Goal: Transaction & Acquisition: Purchase product/service

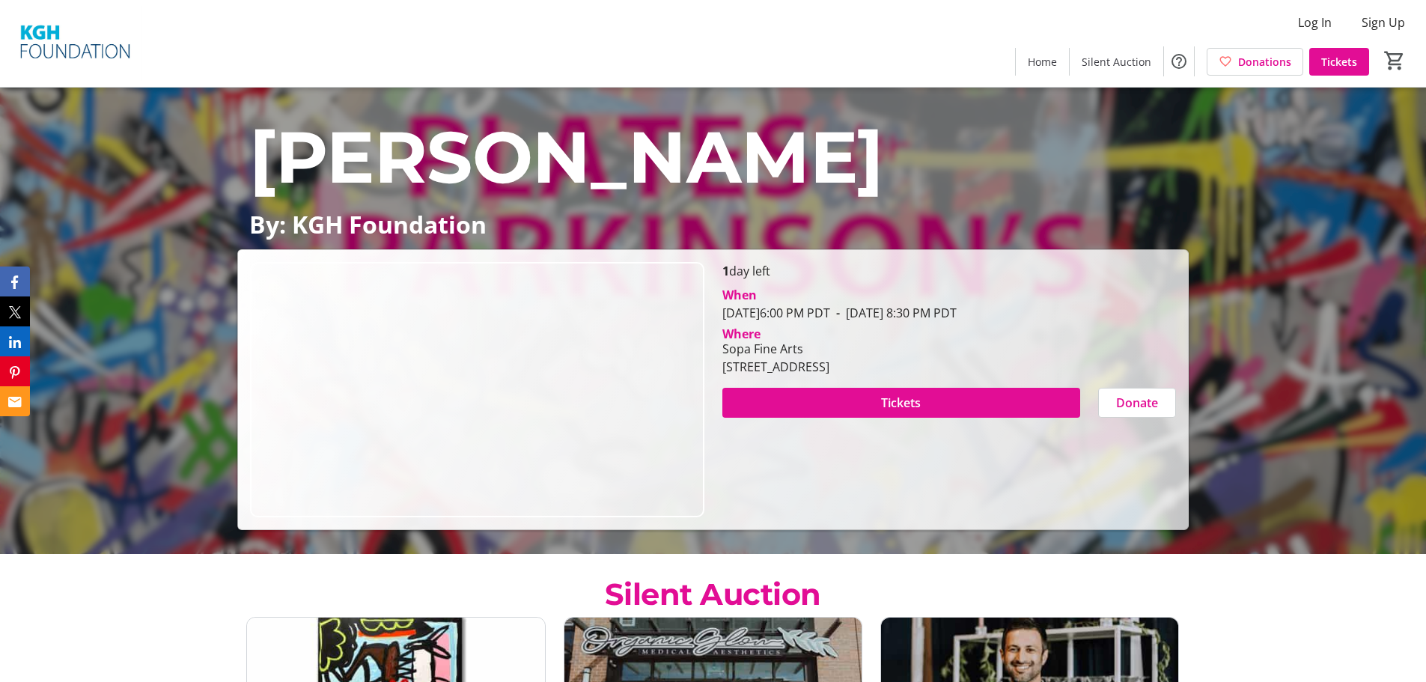
scroll to position [150, 0]
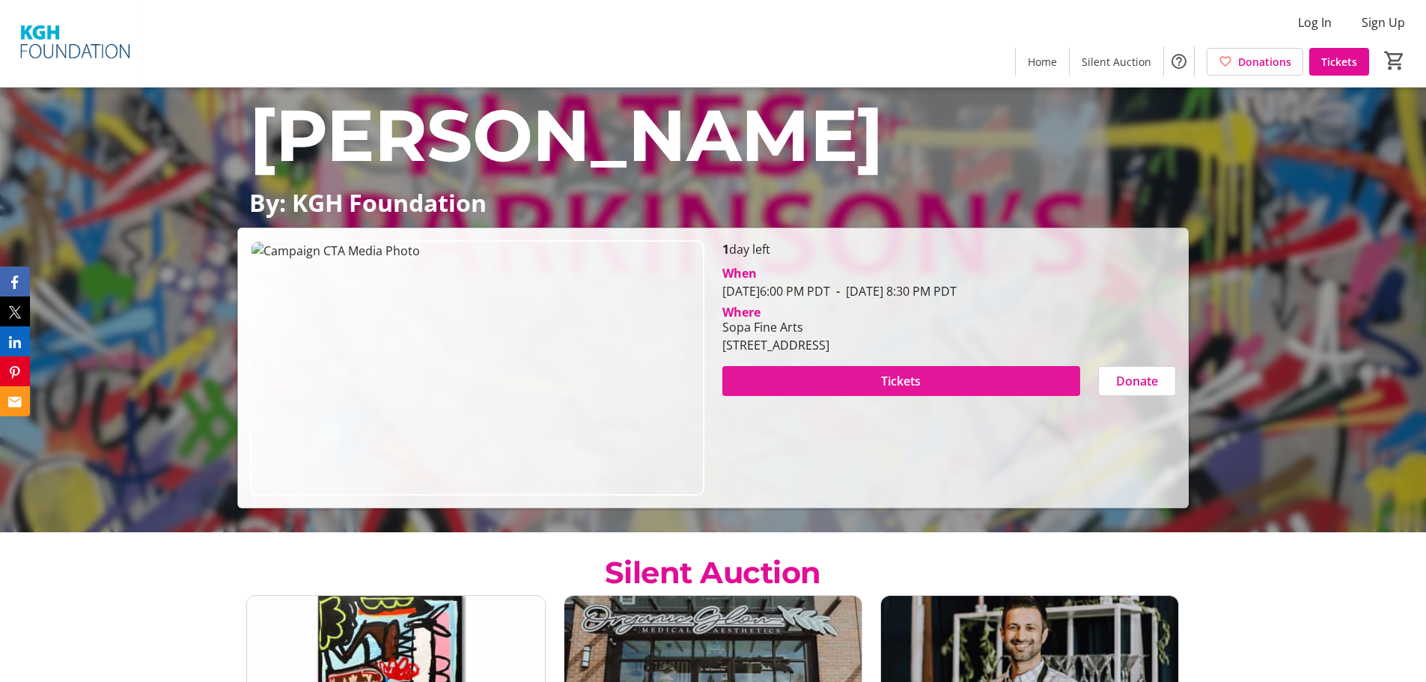
click at [924, 374] on span at bounding box center [901, 381] width 358 height 36
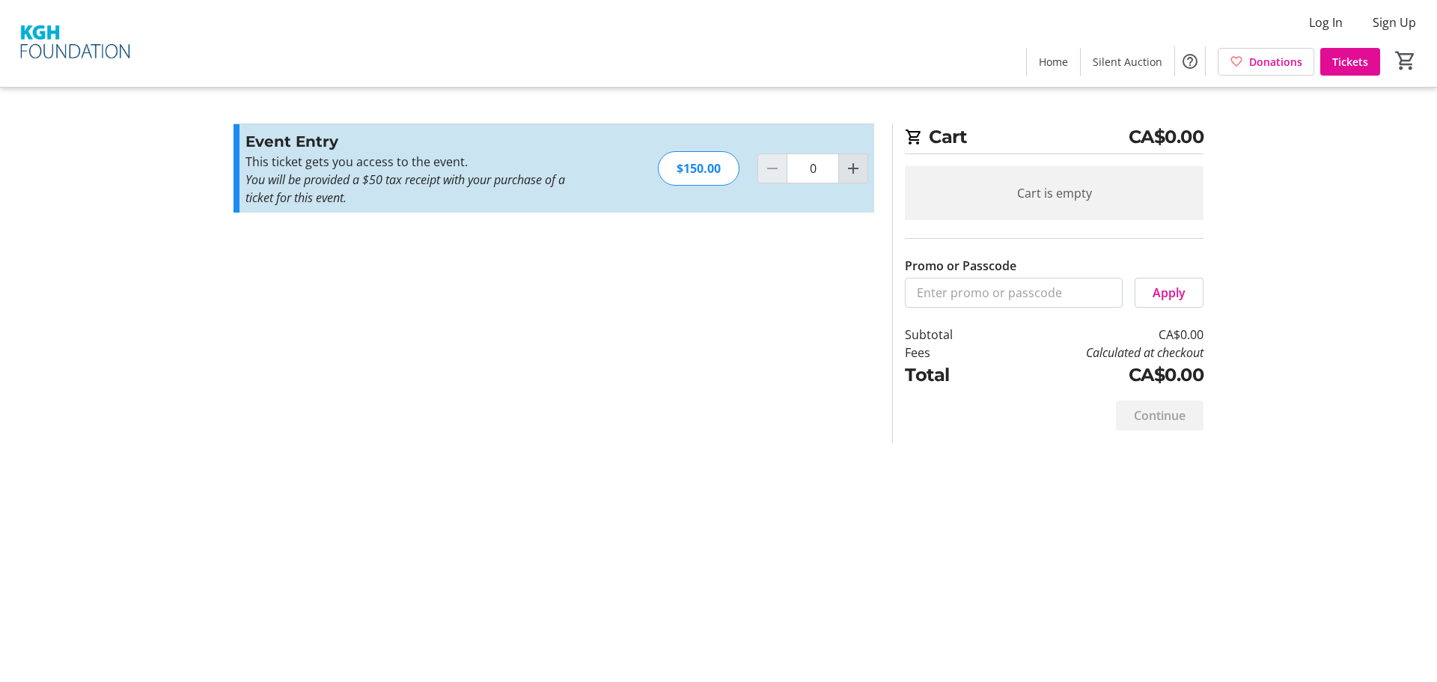
click at [856, 162] on mat-icon "Increment by one" at bounding box center [853, 168] width 18 height 18
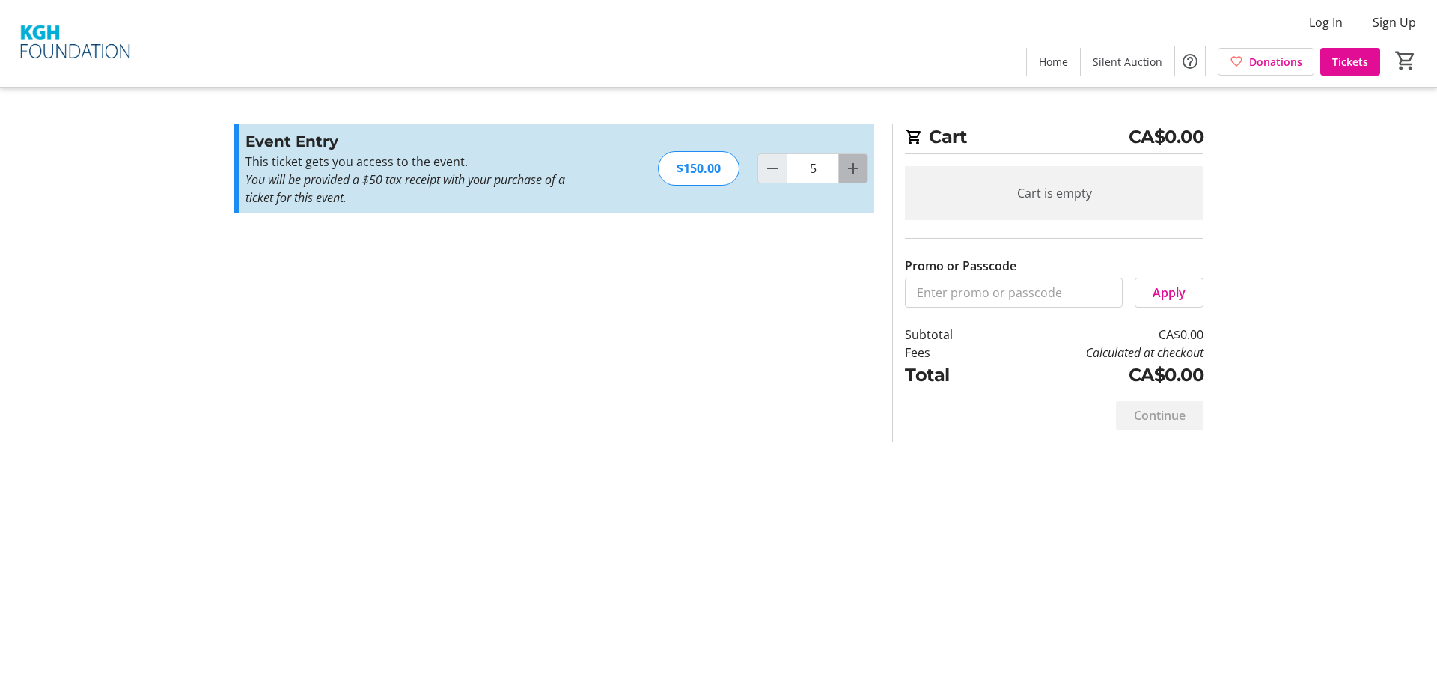
click at [856, 162] on mat-icon "Increment by one" at bounding box center [853, 168] width 18 height 18
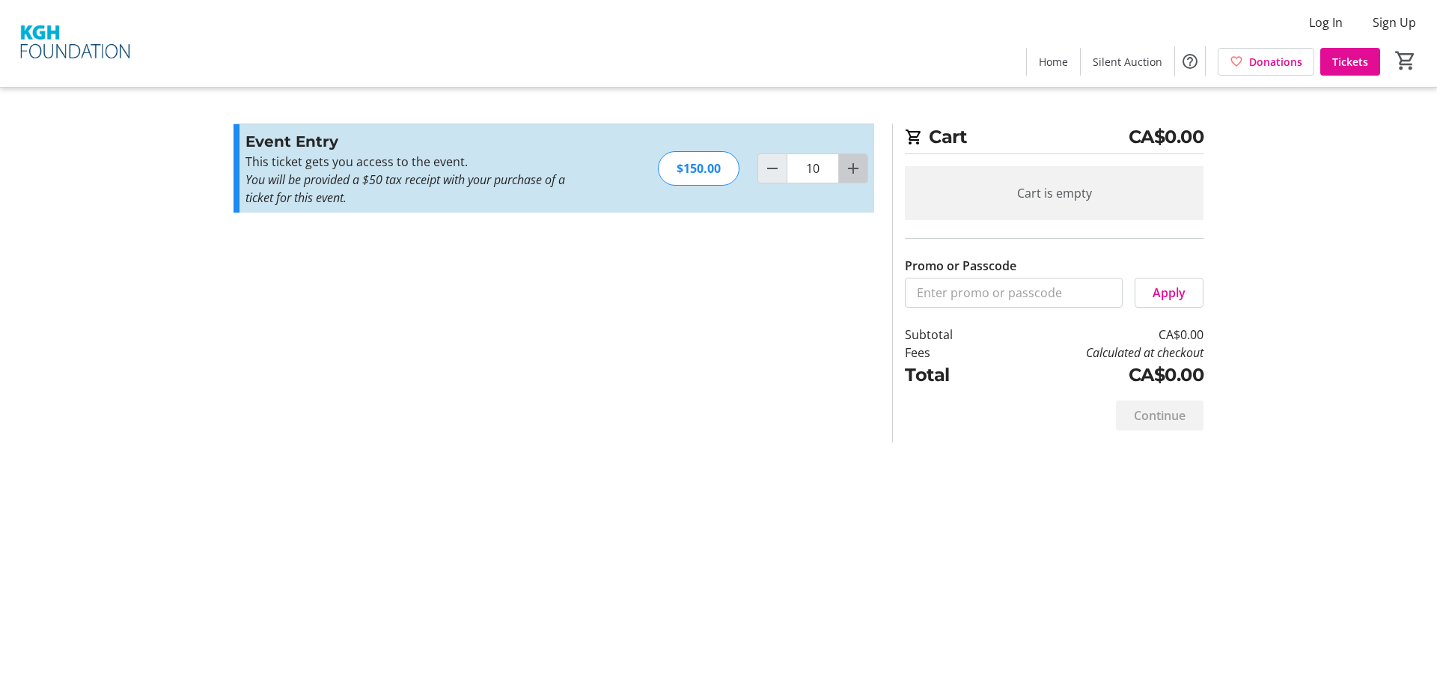
click at [856, 162] on mat-icon "Increment by one" at bounding box center [853, 168] width 18 height 18
type input "13"
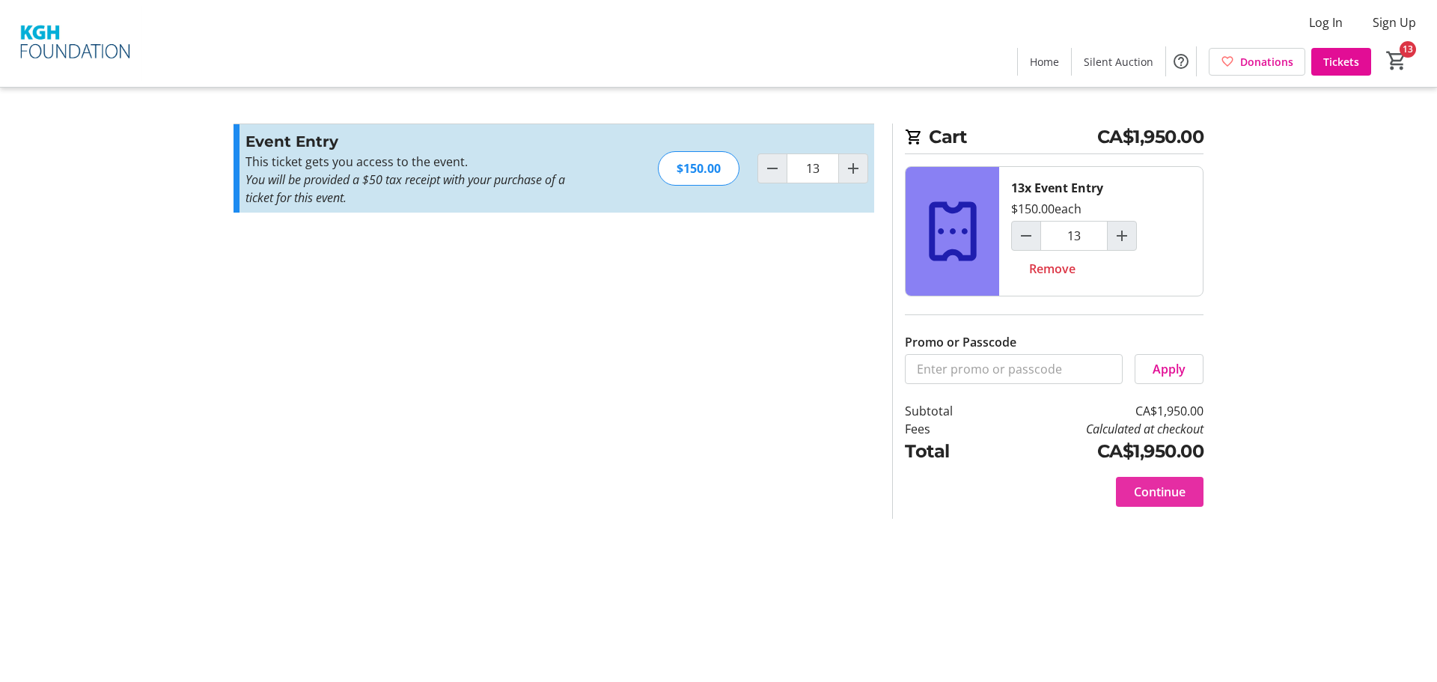
click at [1172, 492] on span "Continue" at bounding box center [1160, 492] width 52 height 18
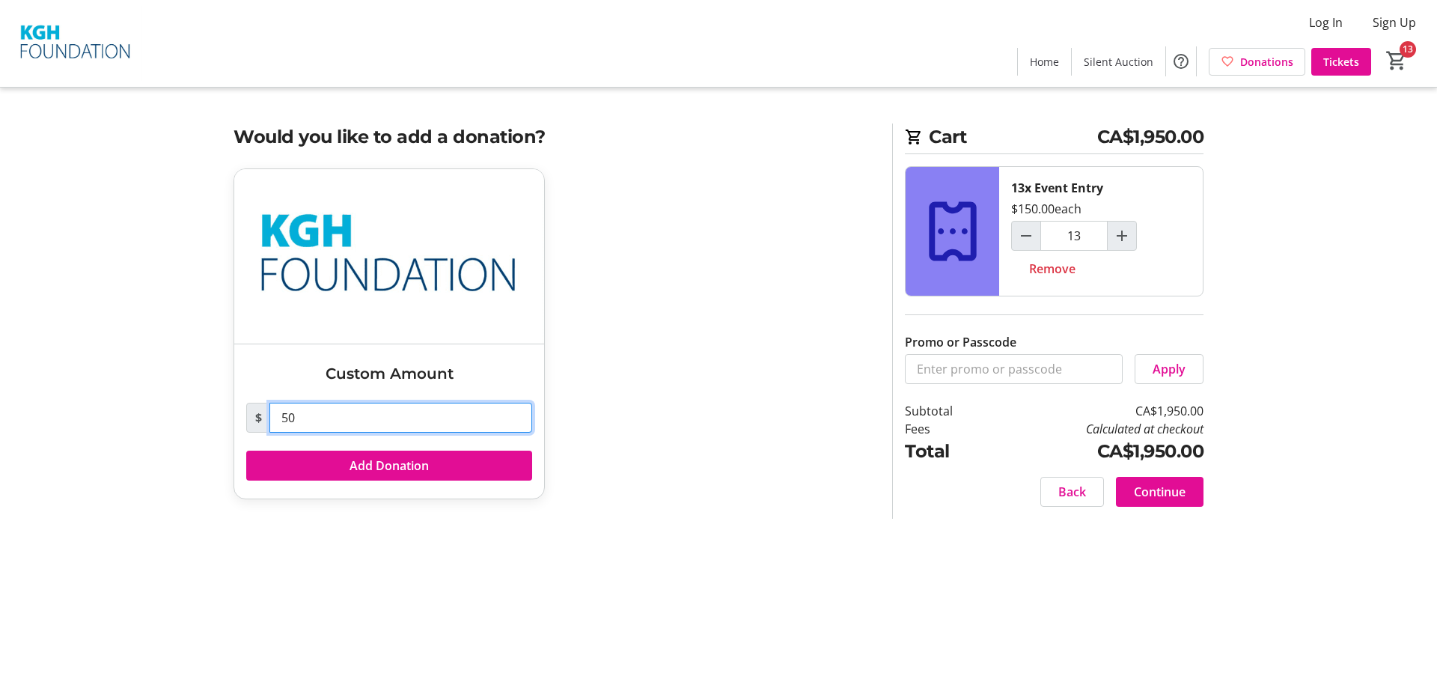
click at [340, 410] on input "50" at bounding box center [400, 418] width 263 height 30
type input "5"
type input "0"
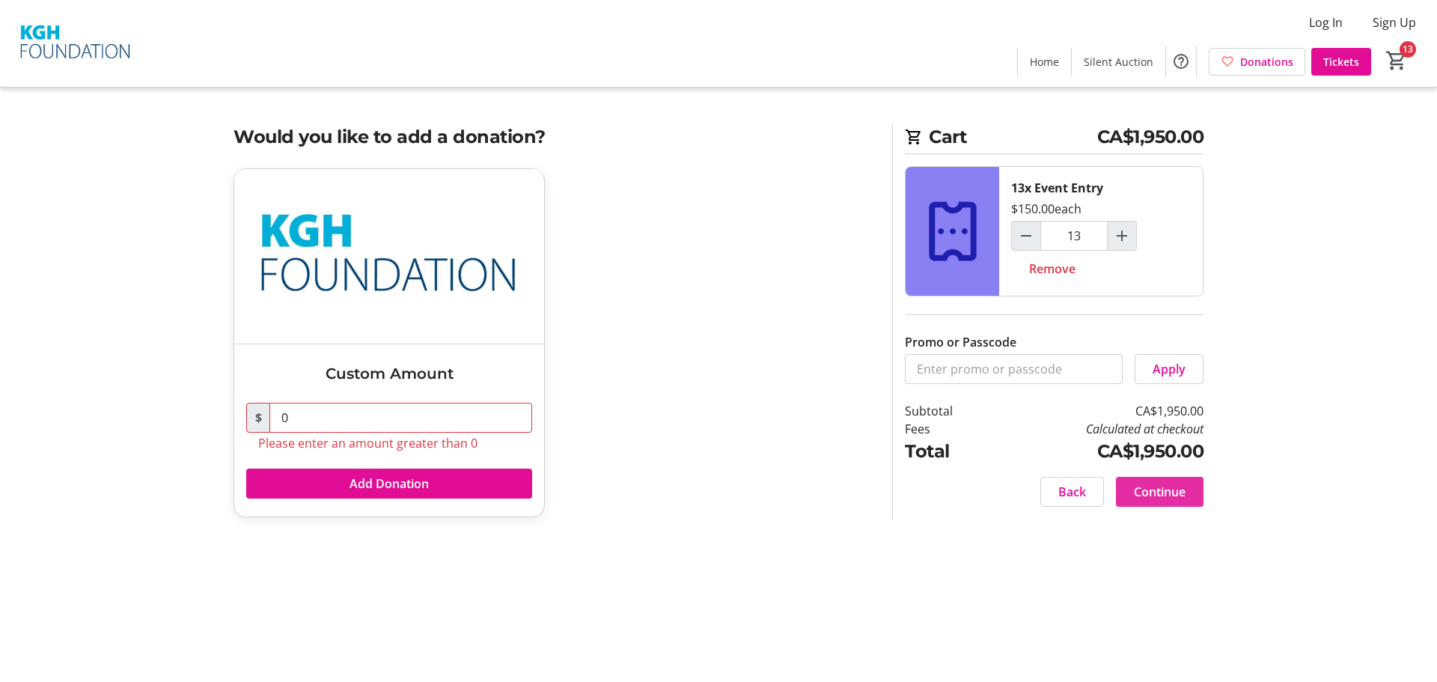
click at [1124, 484] on span at bounding box center [1160, 492] width 88 height 36
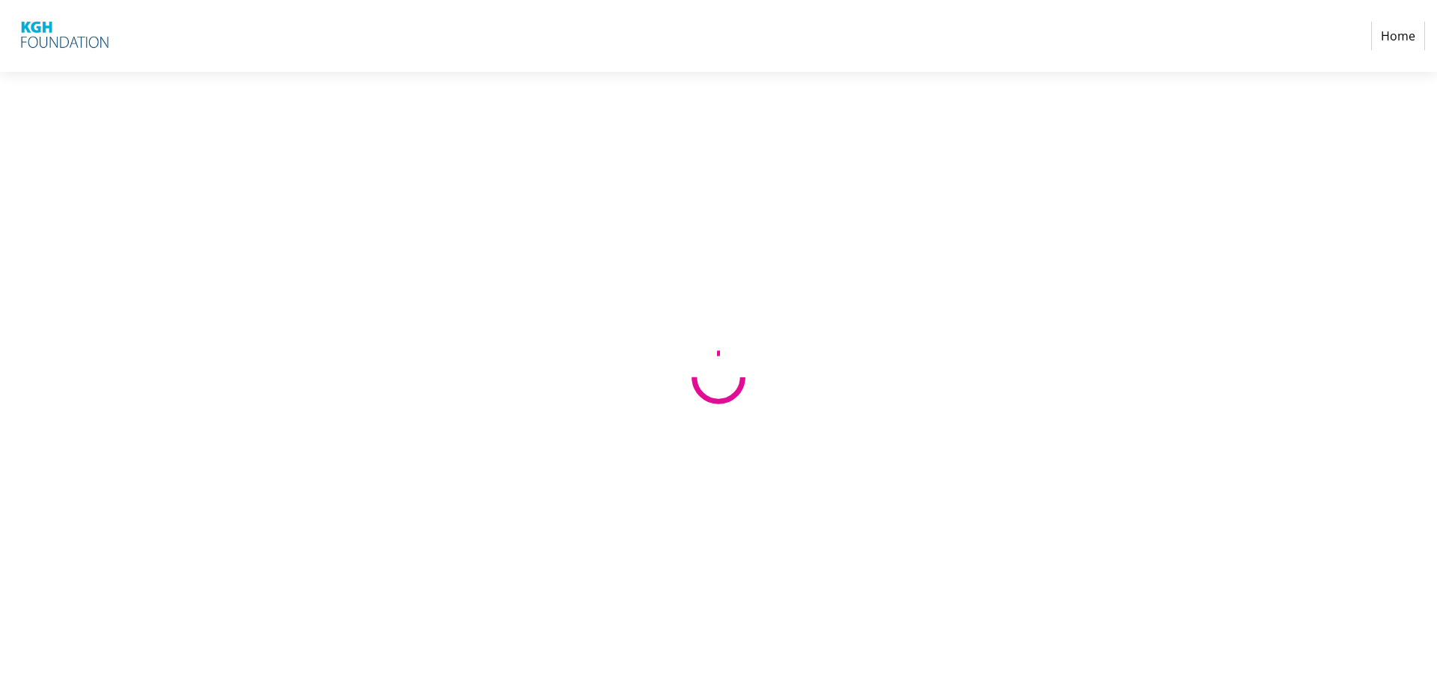
select select "CA"
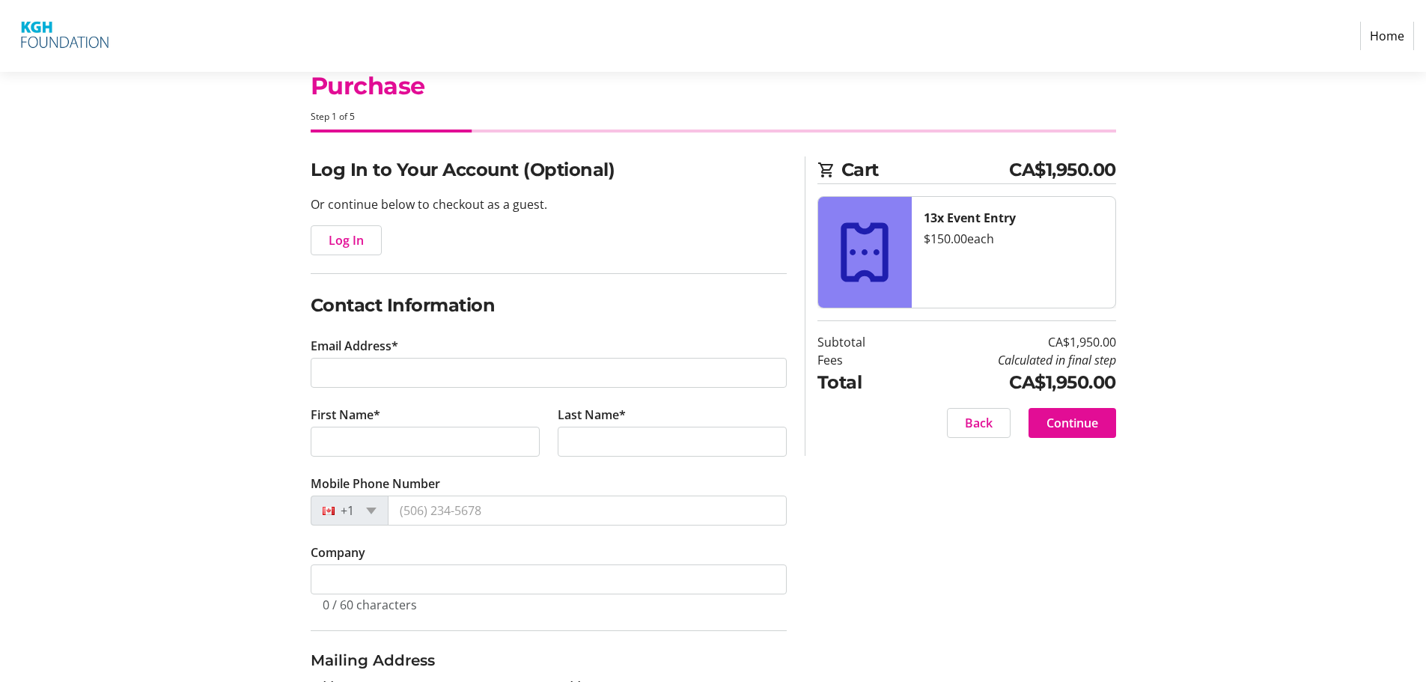
scroll to position [150, 0]
